Goal: Information Seeking & Learning: Learn about a topic

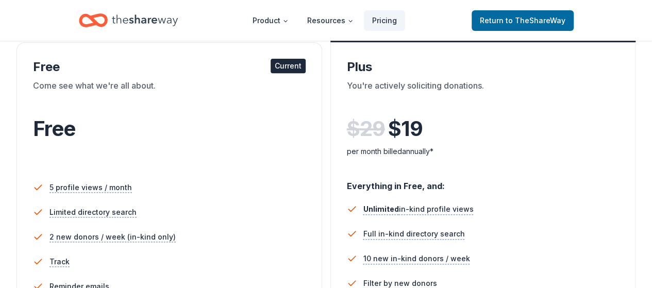
scroll to position [198, 0]
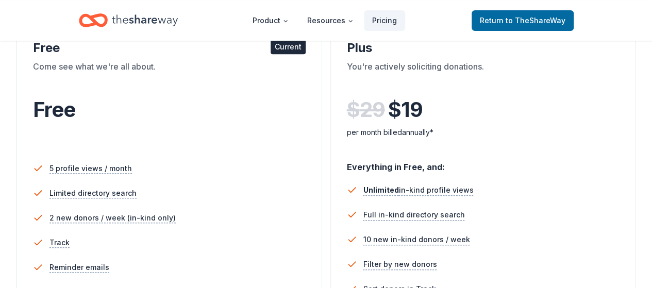
click at [94, 127] on div "Free" at bounding box center [169, 123] width 272 height 57
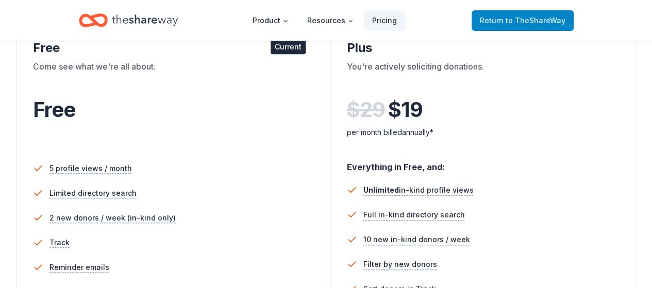
click at [516, 23] on span "to TheShareWay" at bounding box center [535, 20] width 60 height 9
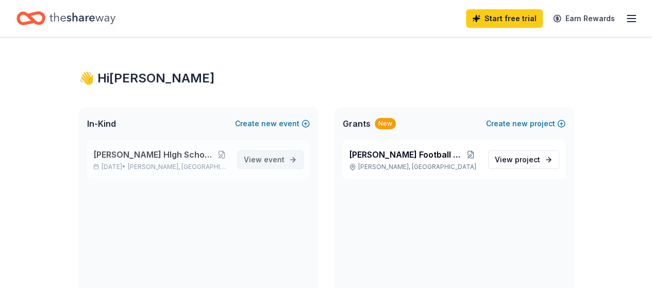
click at [262, 160] on span "View event" at bounding box center [264, 159] width 41 height 12
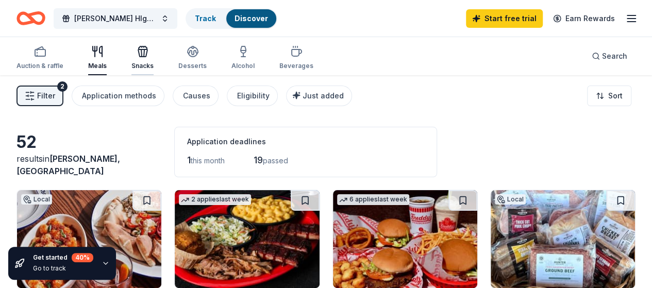
click at [149, 53] on icon "button" at bounding box center [142, 51] width 12 height 12
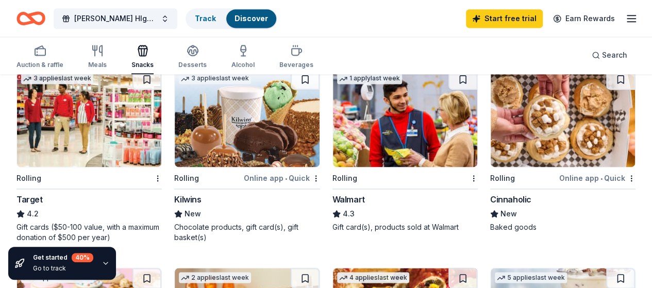
scroll to position [704, 0]
